Goal: Communication & Community: Ask a question

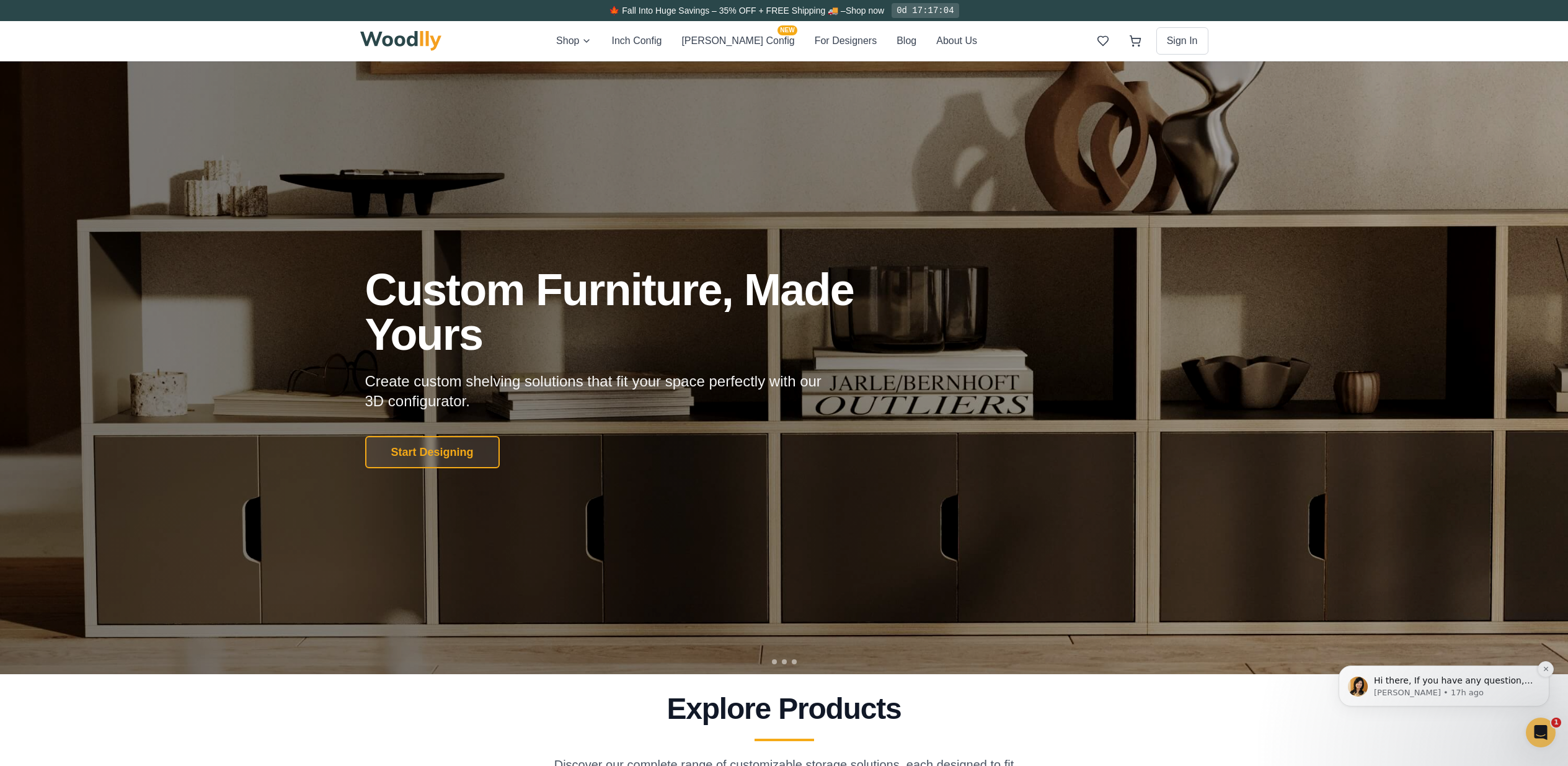
click at [1428, 686] on span "Hi there, If you have any question, we are right here for you. 😊" at bounding box center [1454, 686] width 159 height 22
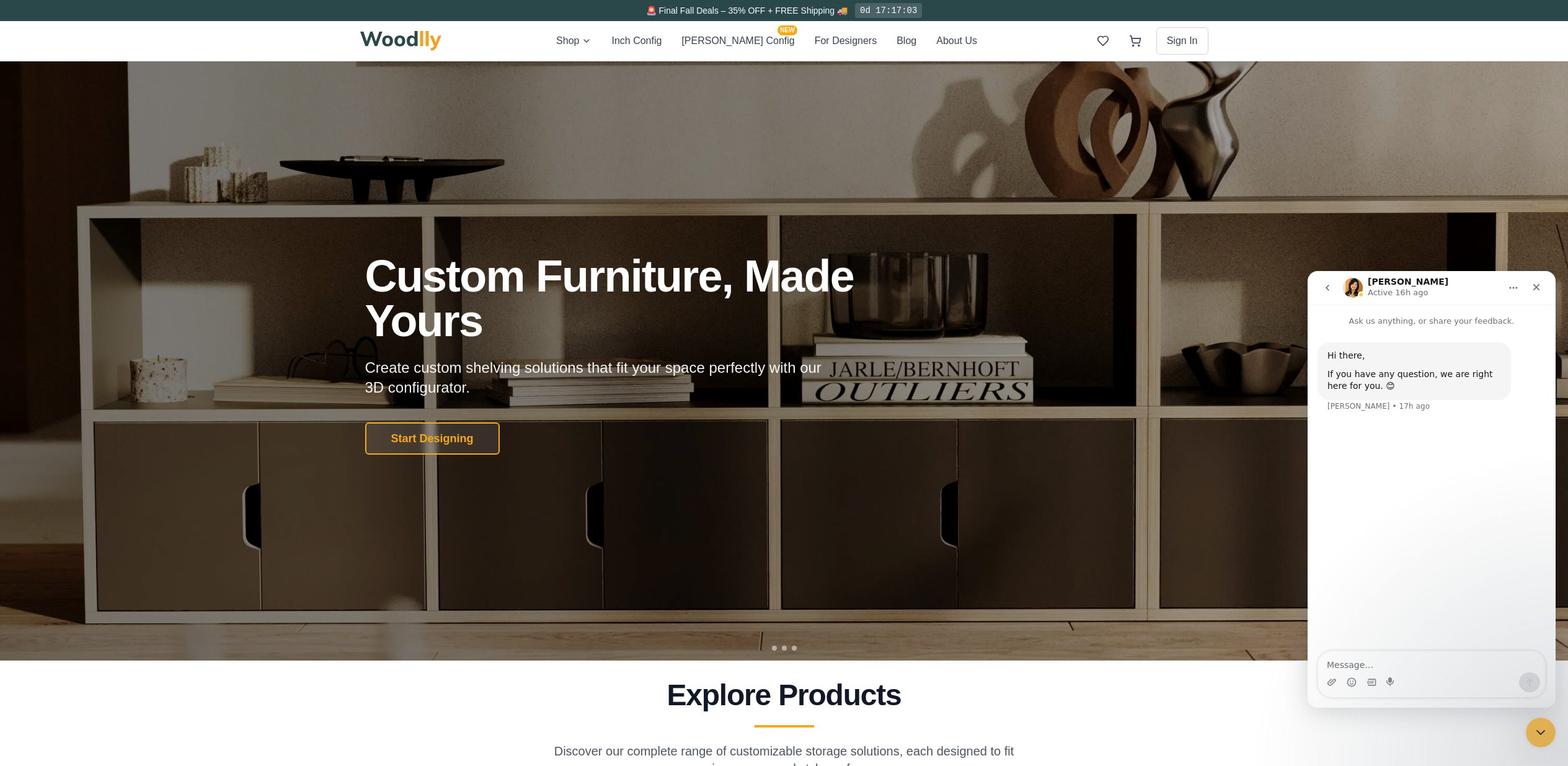
scroll to position [14, 0]
click at [1362, 664] on textarea "Message…" at bounding box center [1432, 661] width 227 height 21
click at [1371, 668] on textarea "Hi there - I placed my order [DATE] but" at bounding box center [1432, 661] width 227 height 21
type textarea "Hi there - I just wanted to follow up. I placed my order [DATE] but never recei…"
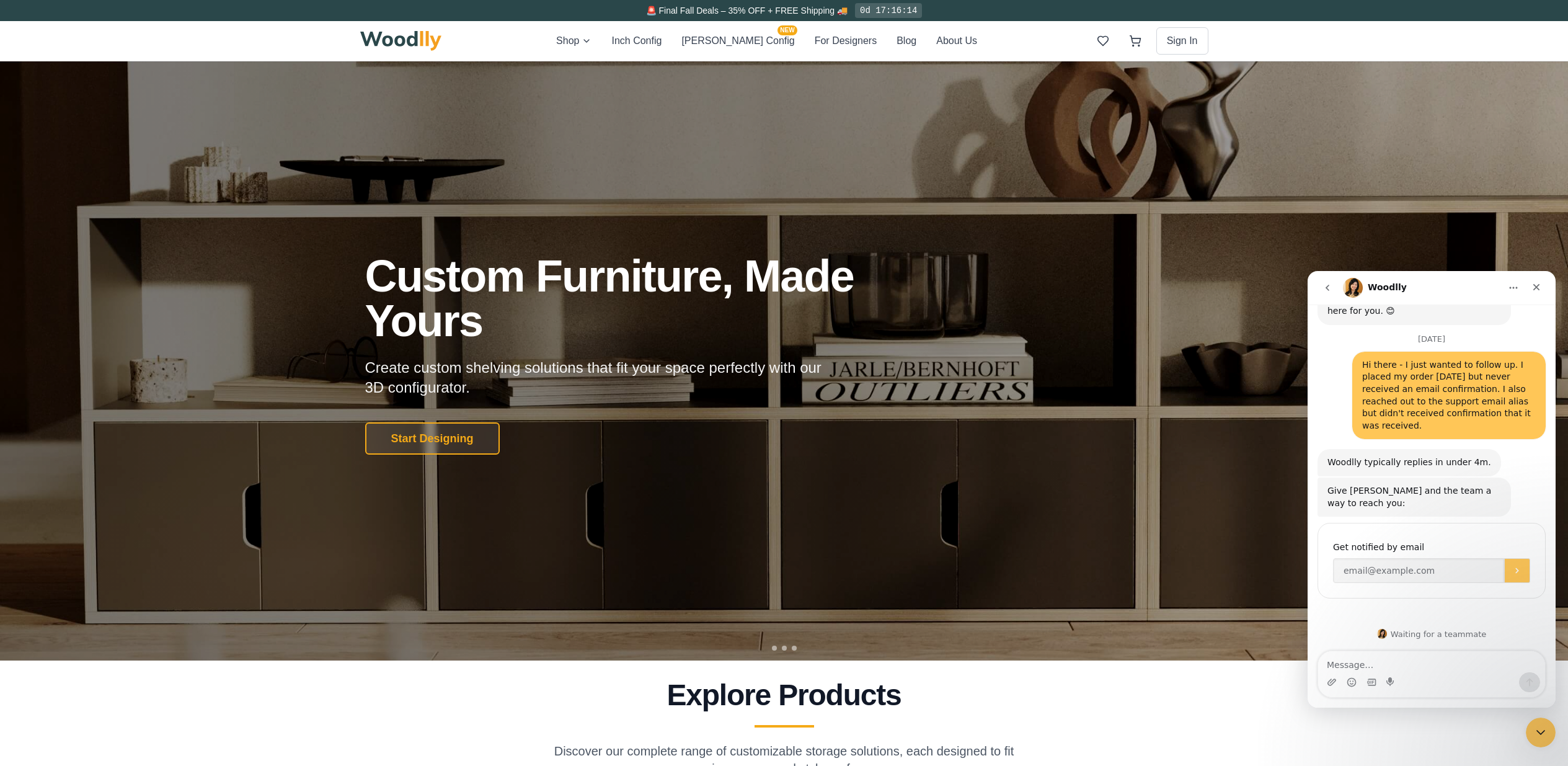
scroll to position [75, 0]
